Goal: Task Accomplishment & Management: Use online tool/utility

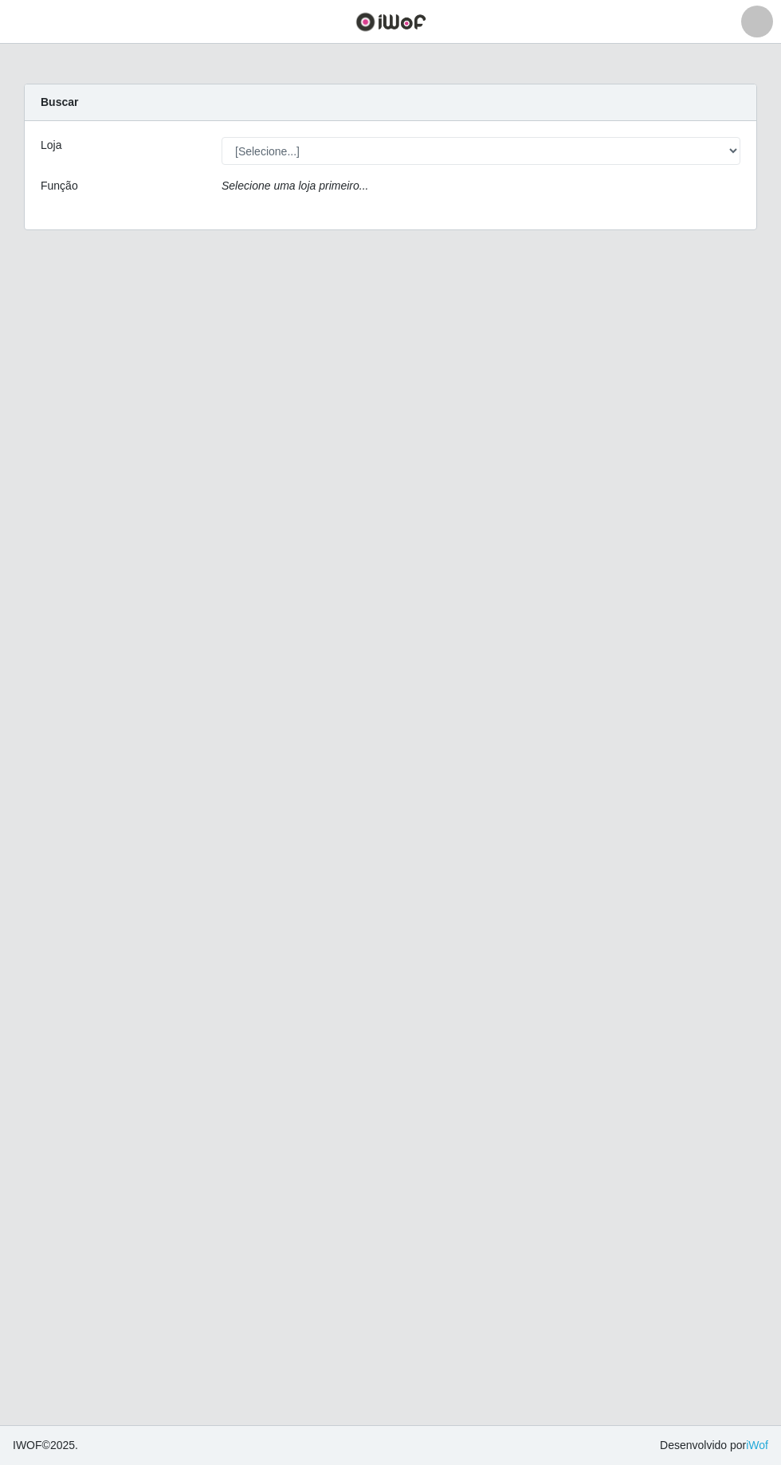
click at [402, 23] on img at bounding box center [390, 22] width 71 height 20
click at [444, 205] on div "Loja [Selecione...] Carone - Itapoa Carone - Praia da Costa Sempre Tem - Jardim…" at bounding box center [390, 175] width 731 height 108
click at [68, 151] on div "Loja" at bounding box center [119, 151] width 181 height 28
click at [413, 16] on img at bounding box center [390, 22] width 71 height 20
click at [241, 205] on div "Loja [Selecione...] [GEOGRAPHIC_DATA] - [GEOGRAPHIC_DATA] [GEOGRAPHIC_DATA] - […" at bounding box center [390, 175] width 731 height 108
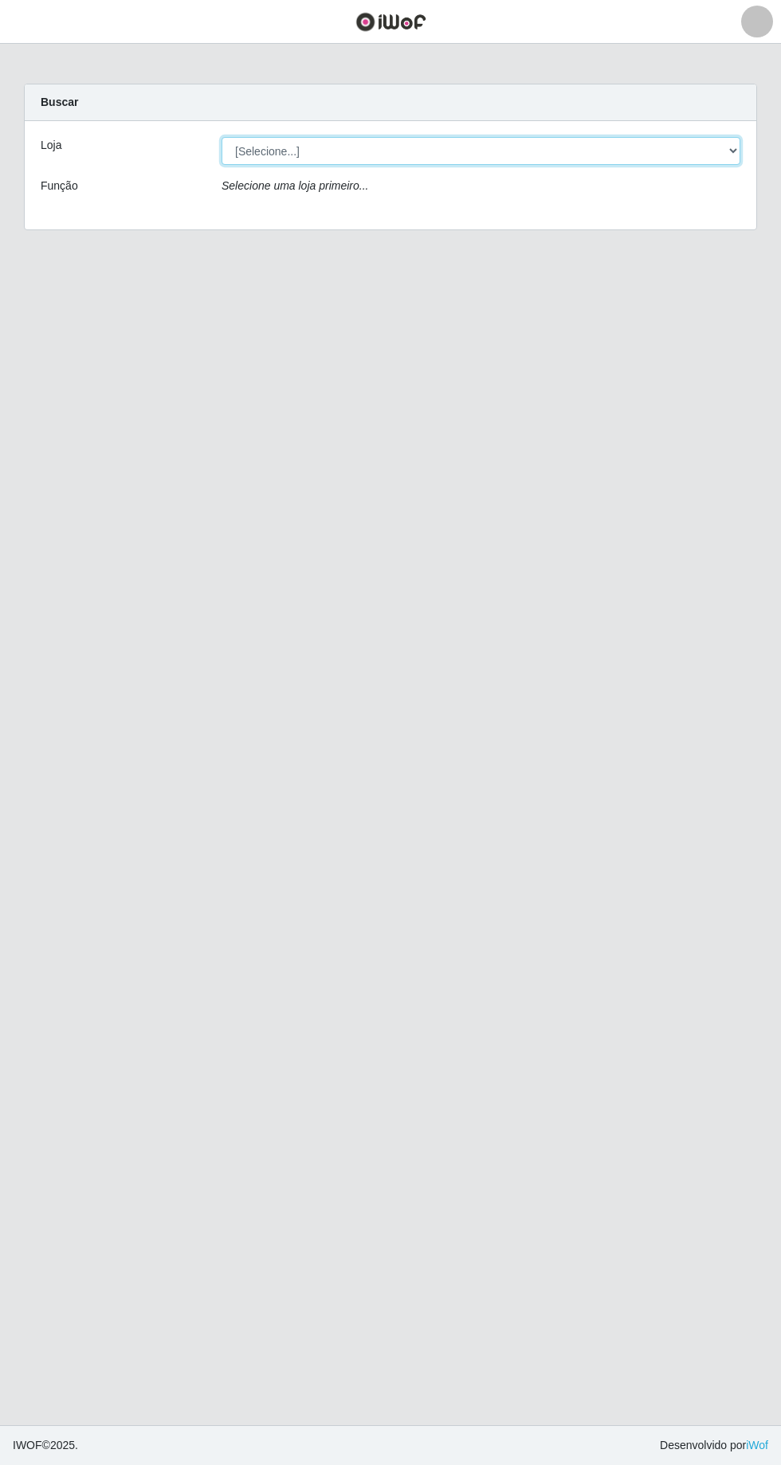
click at [296, 150] on select "[Selecione...] [GEOGRAPHIC_DATA] - [GEOGRAPHIC_DATA] [GEOGRAPHIC_DATA] - [GEOGR…" at bounding box center [480, 151] width 519 height 28
select select "508"
click at [221, 137] on select "[Selecione...] [GEOGRAPHIC_DATA] - [GEOGRAPHIC_DATA] [GEOGRAPHIC_DATA] - [GEOGR…" at bounding box center [480, 151] width 519 height 28
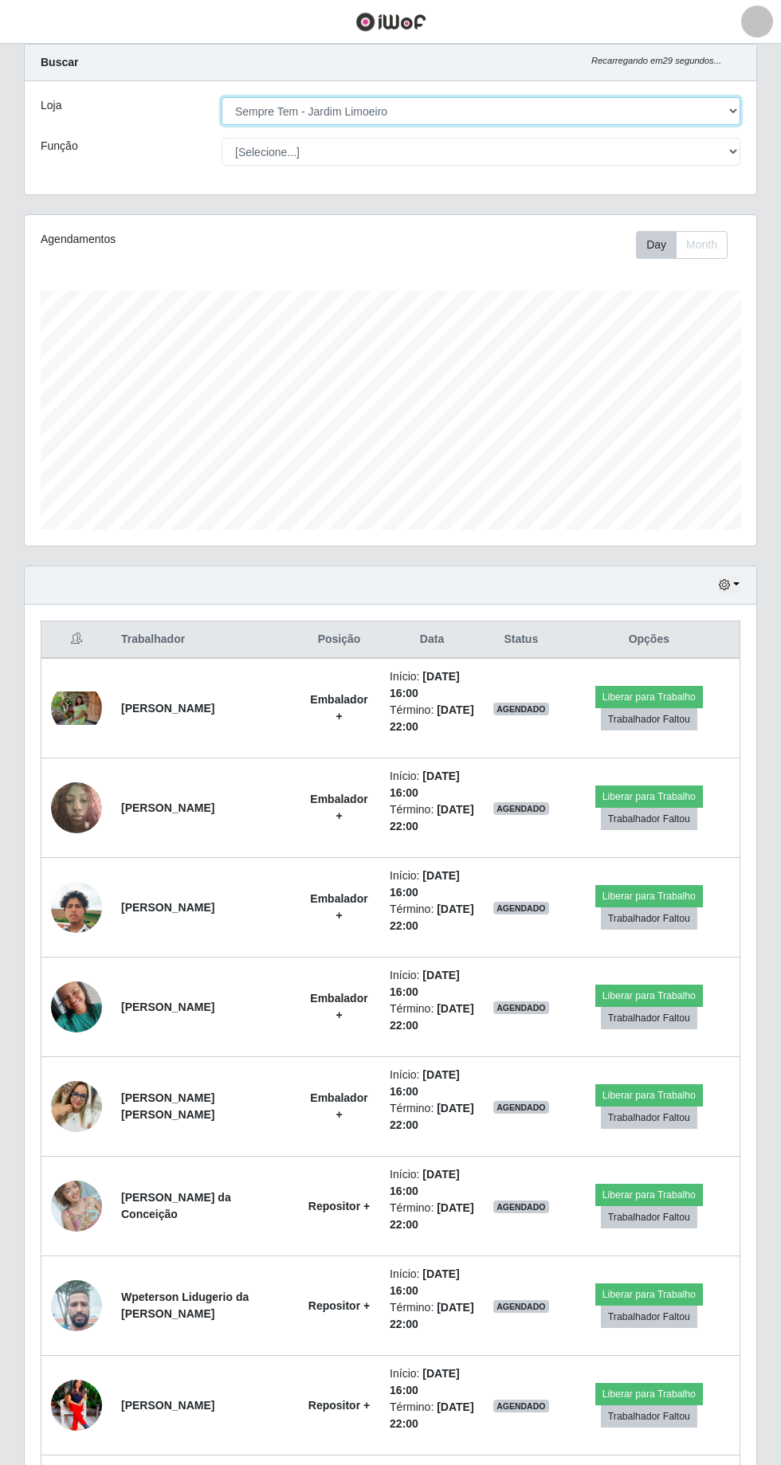
scroll to position [91, 0]
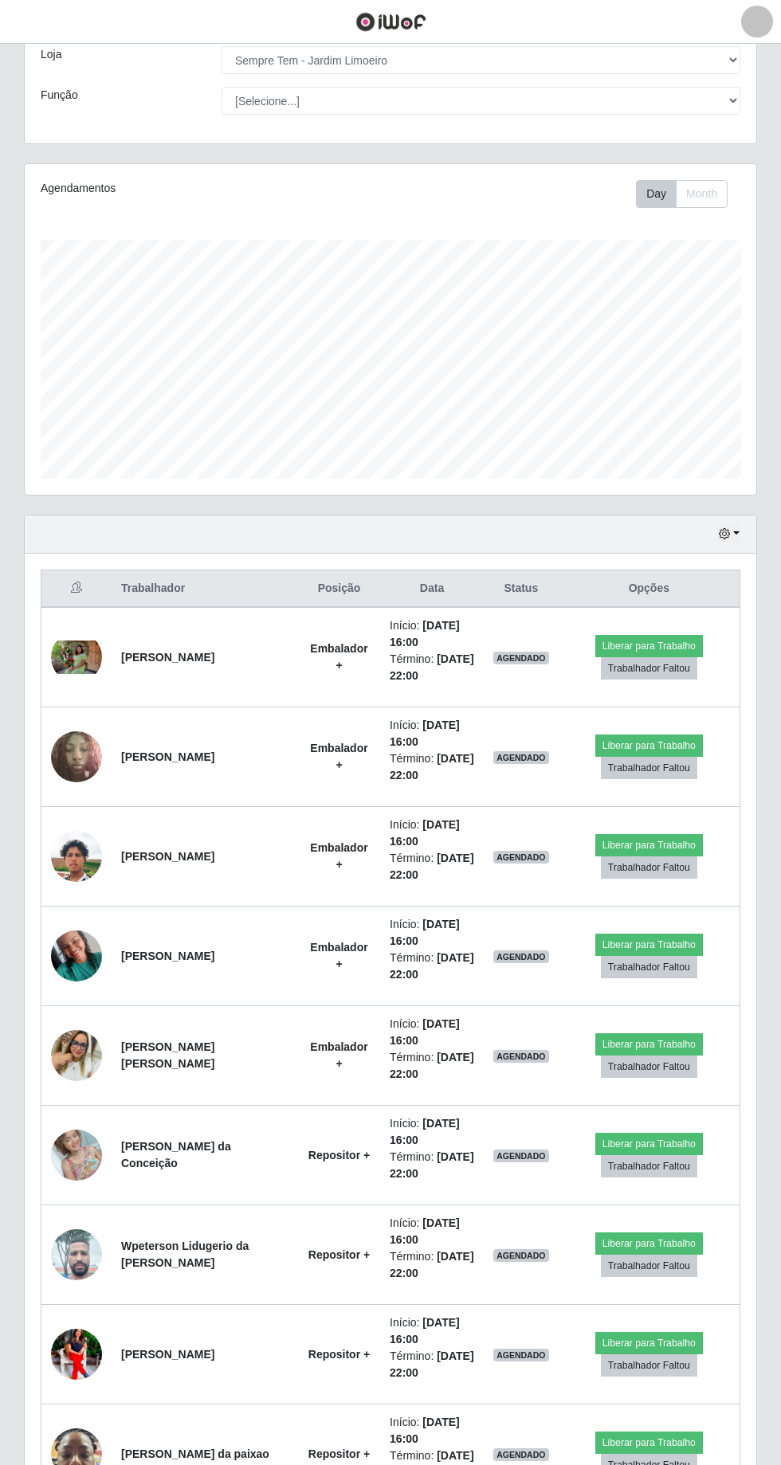
click at [252, 910] on td "[PERSON_NAME]" at bounding box center [205, 956] width 186 height 100
